Goal: Browse casually

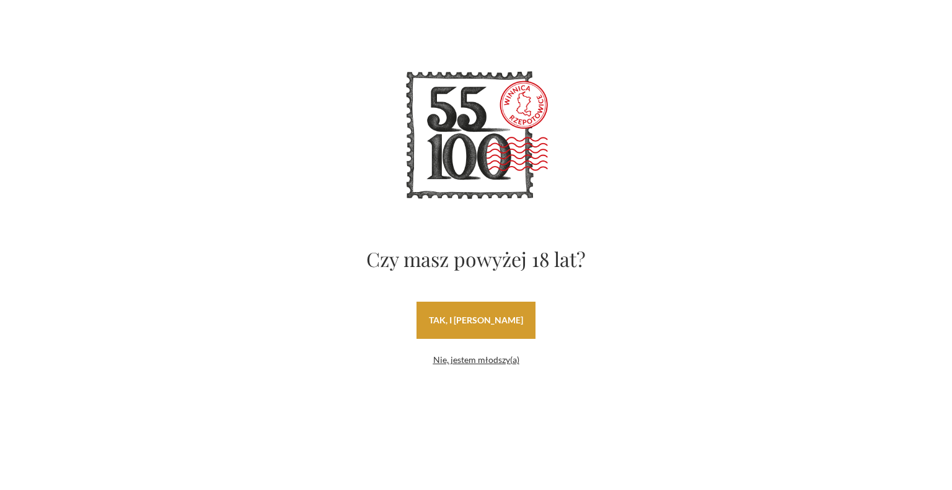
click at [465, 321] on link "tak, i [PERSON_NAME]" at bounding box center [476, 320] width 119 height 37
